Goal: Task Accomplishment & Management: Manage account settings

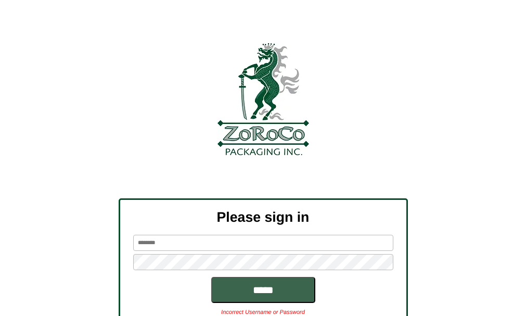
drag, startPoint x: 0, startPoint y: 0, endPoint x: 243, endPoint y: 245, distance: 344.5
click at [243, 245] on input "text" at bounding box center [263, 243] width 260 height 16
type input "*******"
click at [211, 277] on input "*****" at bounding box center [263, 290] width 104 height 26
